Goal: Task Accomplishment & Management: Use online tool/utility

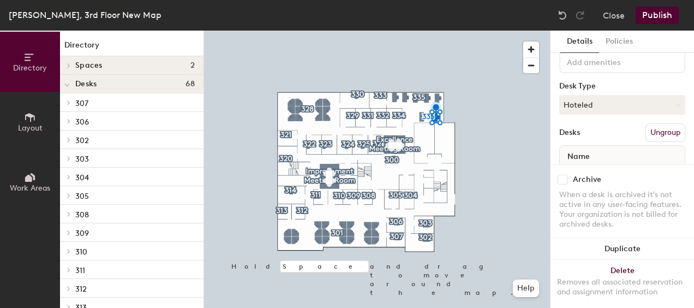
scroll to position [57, 0]
click at [635, 104] on button "Hoteled" at bounding box center [622, 105] width 126 height 20
click at [612, 136] on div "Assigned" at bounding box center [614, 138] width 109 height 16
click at [665, 17] on button "Publish" at bounding box center [656, 15] width 43 height 17
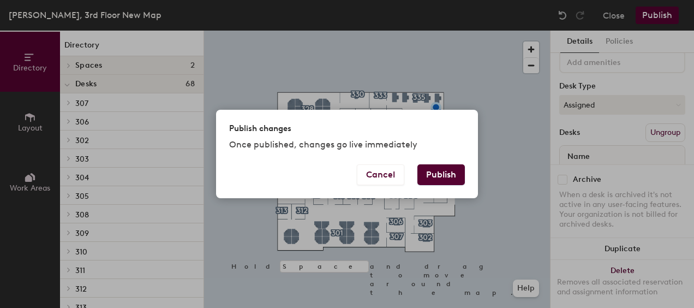
click at [456, 172] on button "Publish" at bounding box center [440, 174] width 47 height 21
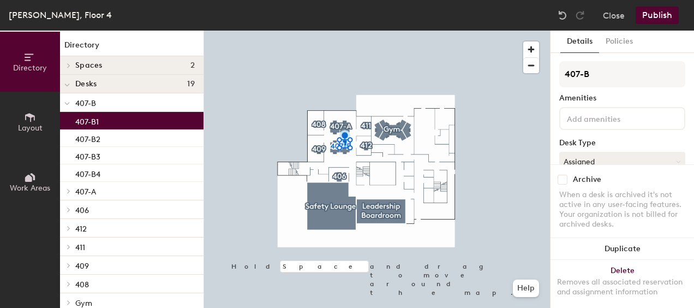
scroll to position [33, 0]
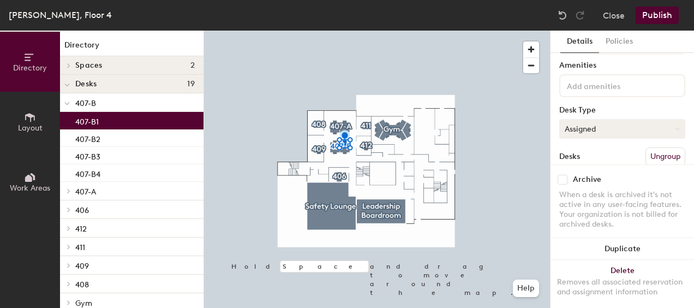
click at [625, 129] on button "Assigned" at bounding box center [622, 129] width 126 height 20
click at [608, 192] on div "Hoteled" at bounding box center [614, 195] width 109 height 16
click at [659, 14] on button "Publish" at bounding box center [656, 15] width 43 height 17
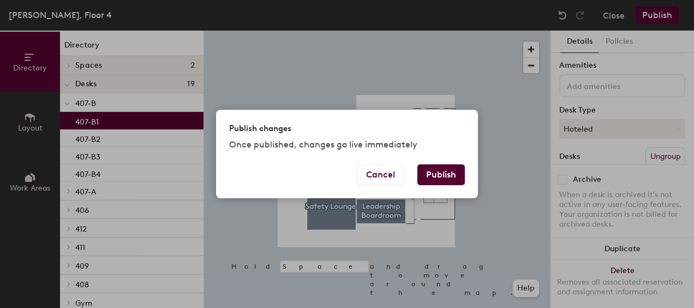
click at [454, 171] on button "Publish" at bounding box center [440, 174] width 47 height 21
